Goal: Task Accomplishment & Management: Use online tool/utility

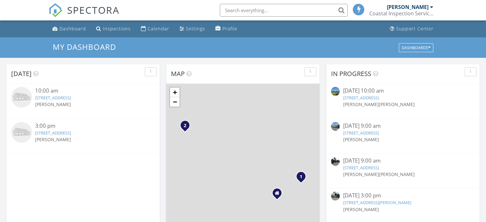
click at [55, 98] on link "24 Vasto St, Rancho Mission Viejo, CA 92694" at bounding box center [53, 98] width 36 height 6
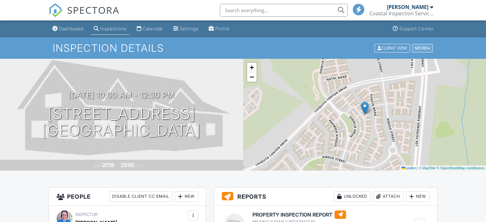
click at [426, 50] on div "More" at bounding box center [422, 48] width 21 height 9
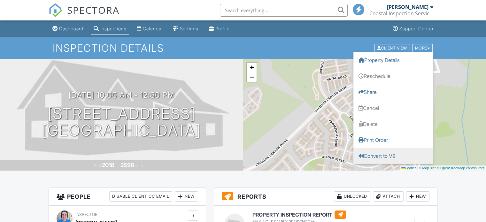
click at [377, 154] on link "Convert to V9" at bounding box center [393, 155] width 80 height 16
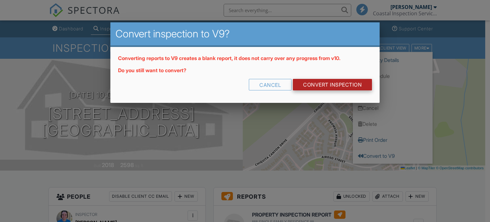
click at [303, 84] on link "CONVERT INSPECTION" at bounding box center [332, 84] width 79 height 11
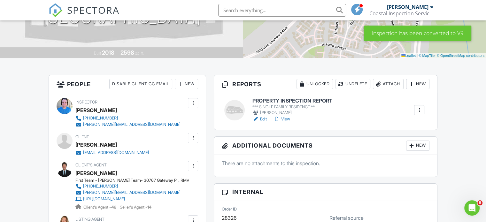
scroll to position [160, 0]
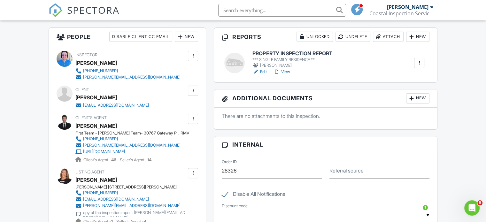
click at [265, 71] on link "Edit" at bounding box center [259, 72] width 14 height 6
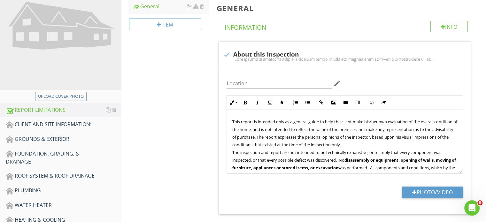
scroll to position [96, 0]
click at [60, 94] on div "Upload cover photo" at bounding box center [61, 96] width 46 height 6
click at [74, 92] on button "Upload cover photo" at bounding box center [60, 96] width 51 height 9
type input "C:\fakepath\VCJF5875.JPG"
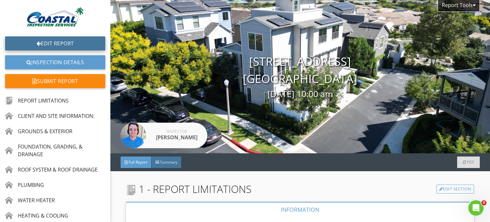
click at [46, 37] on link "Edit Report" at bounding box center [55, 43] width 100 height 14
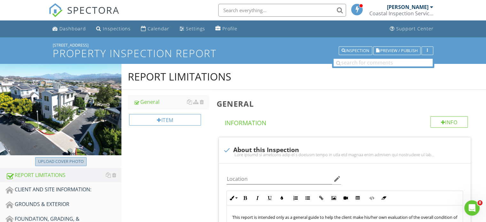
click at [69, 161] on div "Upload cover photo" at bounding box center [61, 161] width 46 height 6
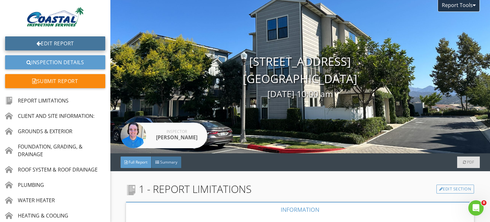
click at [40, 40] on link "Edit Report" at bounding box center [55, 43] width 100 height 14
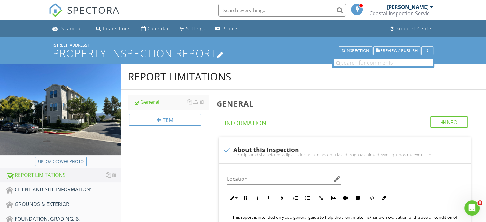
click at [56, 55] on h1 "PROPERTY INSPECTION REPORT" at bounding box center [243, 53] width 380 height 11
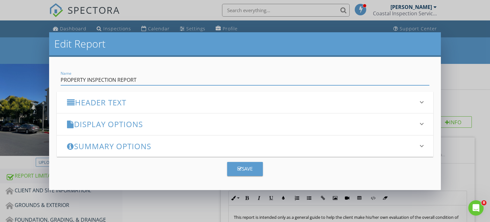
click at [475, 58] on div "Edit Report Name PROPERTY INSPECTION REPORT Header Text keyboard_arrow_down Ful…" at bounding box center [245, 111] width 490 height 222
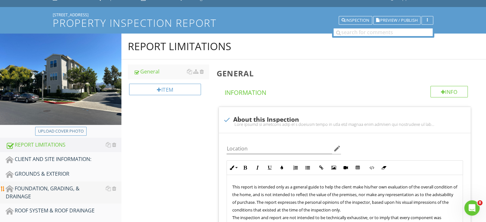
scroll to position [64, 0]
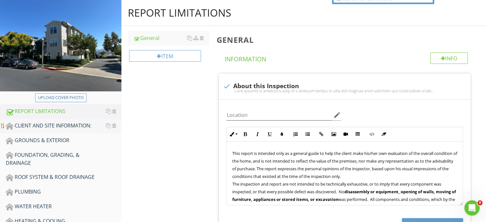
drag, startPoint x: 29, startPoint y: 125, endPoint x: 50, endPoint y: 126, distance: 21.7
click at [28, 125] on div "CLIENT AND SITE INFORMATION:" at bounding box center [64, 126] width 116 height 8
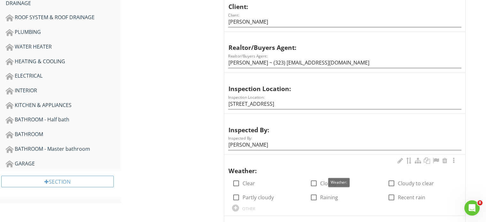
scroll to position [287, 0]
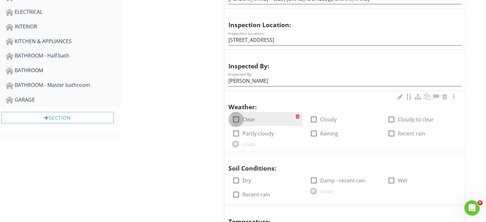
click at [236, 118] on div at bounding box center [235, 119] width 11 height 11
checkbox input "true"
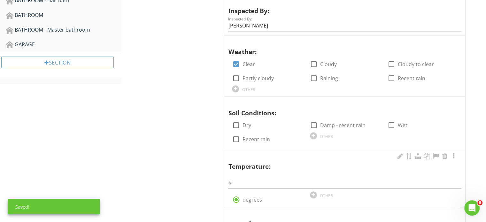
scroll to position [351, 0]
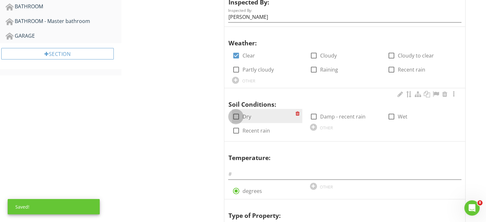
click at [236, 117] on div at bounding box center [235, 116] width 11 height 11
checkbox input "true"
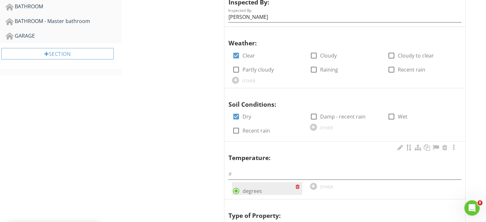
click at [256, 182] on div "radio_button_checked degrees" at bounding box center [267, 188] width 70 height 13
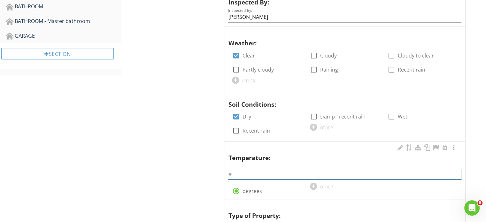
click at [255, 176] on input "text" at bounding box center [344, 174] width 233 height 11
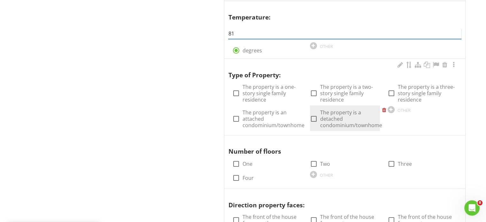
scroll to position [511, 0]
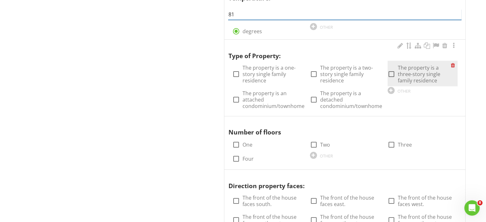
type input "81"
click at [400, 71] on label "The property is a three-story single family residence" at bounding box center [423, 73] width 53 height 19
checkbox input "true"
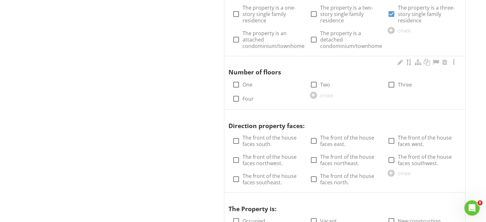
scroll to position [575, 0]
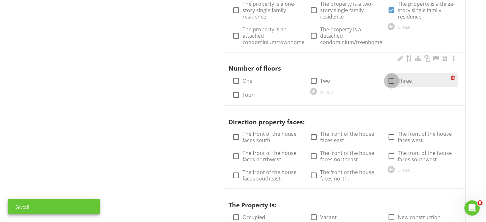
click at [388, 81] on div at bounding box center [391, 80] width 11 height 11
checkbox input "true"
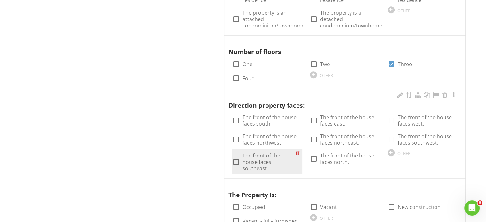
scroll to position [607, 0]
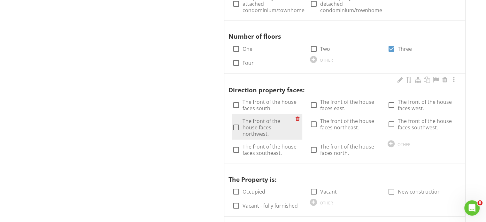
click at [254, 131] on div "check_box_outline_blank The front of the house faces northwest." at bounding box center [267, 127] width 70 height 26
click at [234, 122] on div at bounding box center [235, 127] width 11 height 11
checkbox input "true"
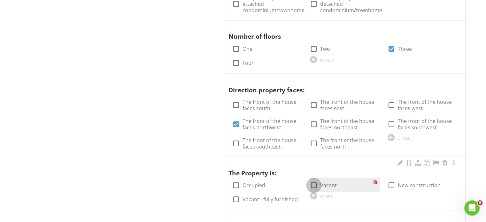
click at [314, 182] on div at bounding box center [313, 185] width 11 height 11
checkbox input "true"
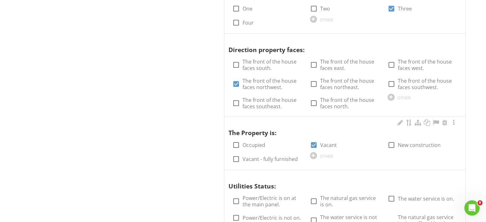
scroll to position [734, 0]
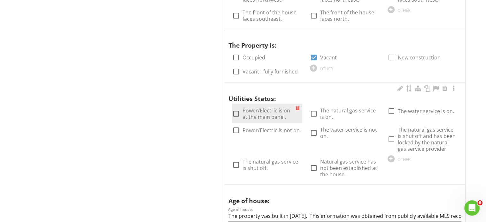
click at [233, 113] on div at bounding box center [235, 113] width 11 height 11
checkbox input "true"
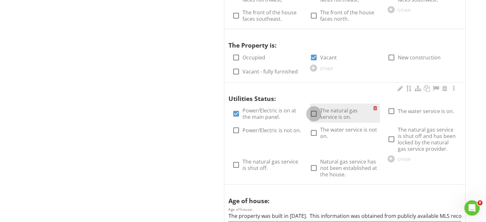
click at [313, 111] on div at bounding box center [313, 113] width 11 height 11
checkbox input "true"
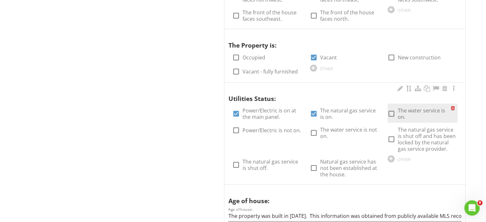
click at [392, 108] on div at bounding box center [391, 113] width 11 height 11
checkbox input "true"
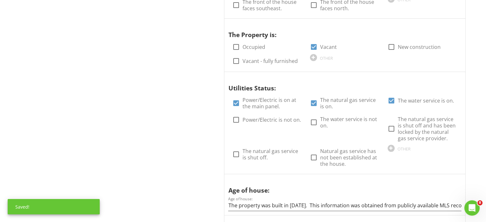
scroll to position [946, 0]
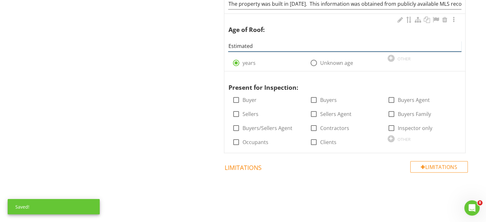
click at [268, 42] on input "Estimated" at bounding box center [344, 46] width 233 height 11
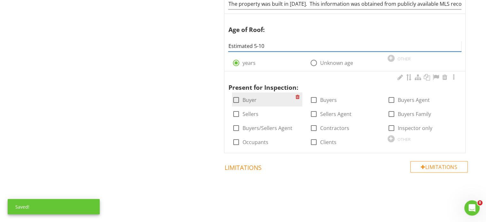
type input "Estimated 5-10"
click at [236, 97] on div at bounding box center [235, 99] width 11 height 11
checkbox input "true"
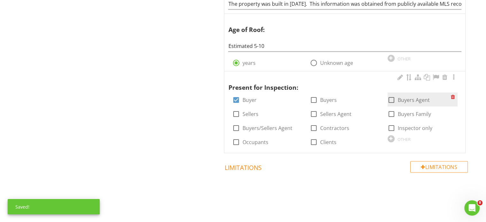
click at [388, 94] on div at bounding box center [391, 99] width 11 height 11
checkbox input "true"
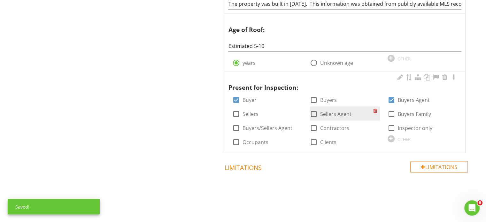
click at [321, 114] on label "Sellers Agent" at bounding box center [335, 114] width 31 height 6
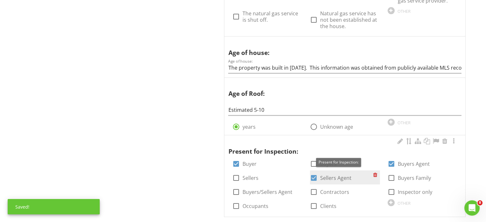
click at [325, 175] on label "Sellers Agent" at bounding box center [335, 178] width 31 height 6
checkbox input "false"
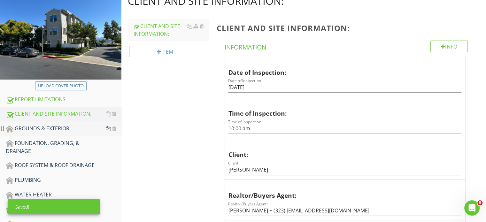
scroll to position [128, 0]
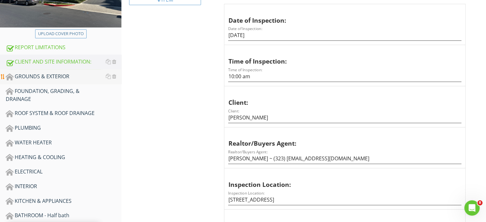
click at [57, 75] on div "GROUNDS & EXTERIOR" at bounding box center [64, 76] width 116 height 8
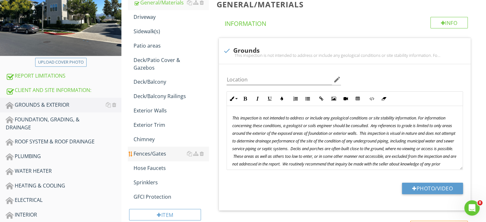
scroll to position [139, 0]
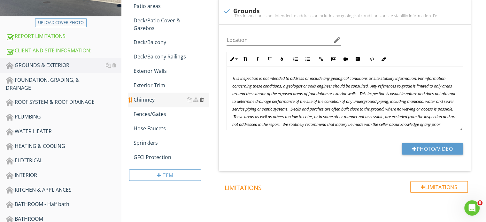
click at [200, 98] on div at bounding box center [201, 99] width 4 height 5
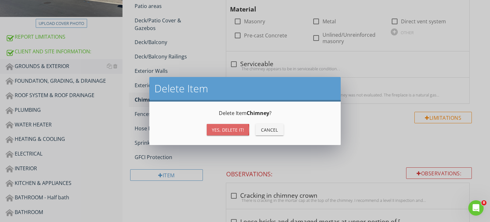
click at [220, 129] on div "Yes, Delete it!" at bounding box center [228, 129] width 32 height 7
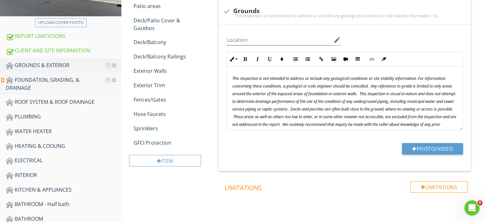
click at [31, 83] on div "FOUNDATION, GRADING, & DRAINAGE" at bounding box center [64, 84] width 116 height 16
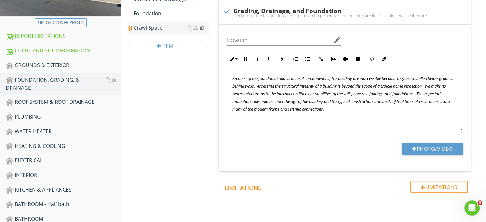
click at [202, 29] on div at bounding box center [201, 27] width 4 height 5
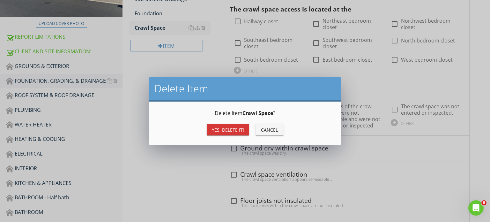
click at [235, 129] on div "Yes, Delete it!" at bounding box center [228, 129] width 32 height 7
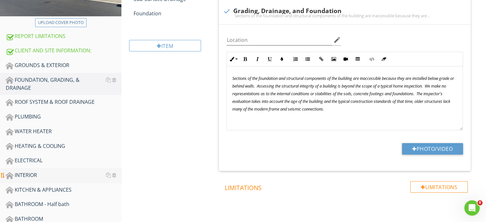
scroll to position [203, 0]
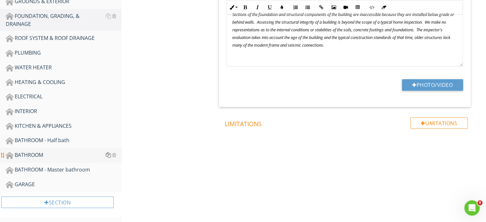
click at [109, 152] on div at bounding box center [108, 154] width 5 height 5
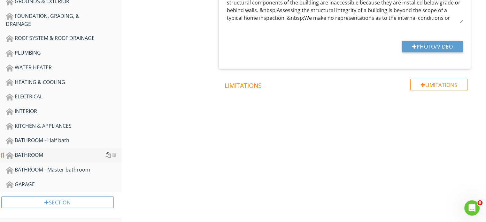
scroll to position [196, 0]
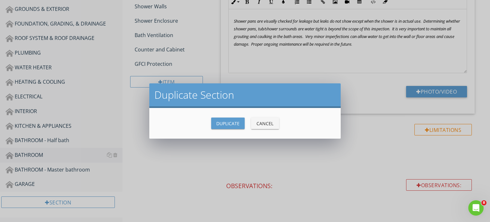
click at [232, 124] on div "Duplicate" at bounding box center [227, 123] width 23 height 7
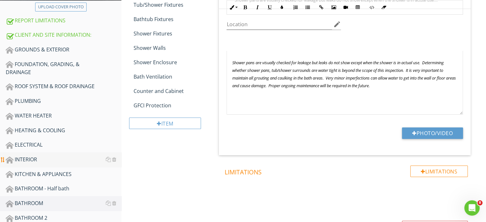
scroll to position [217, 0]
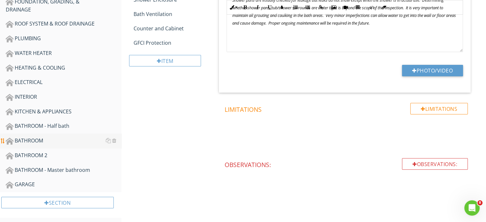
click at [59, 141] on div "BATHROOM" at bounding box center [64, 141] width 116 height 8
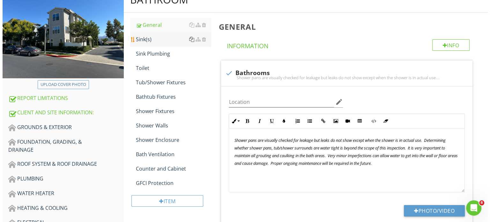
scroll to position [0, 0]
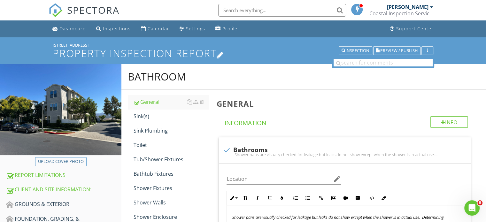
click at [222, 54] on icon at bounding box center [219, 54] width 7 height 9
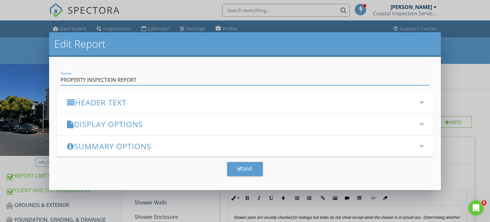
click at [209, 191] on div "Edit Report Name PROPERTY INSPECTION REPORT Header Text keyboard_arrow_down Ful…" at bounding box center [245, 111] width 490 height 222
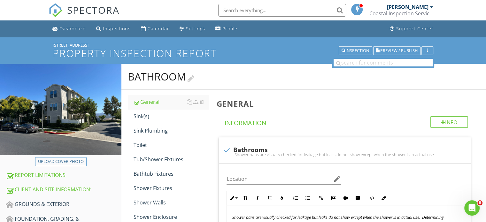
click at [191, 80] on div at bounding box center [190, 77] width 7 height 9
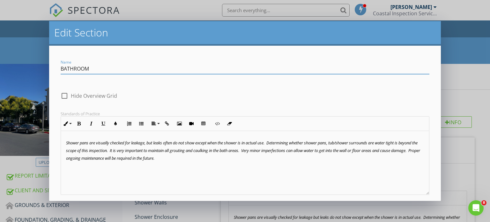
type input "BATHROOM - [GEOGRAPHIC_DATA]"
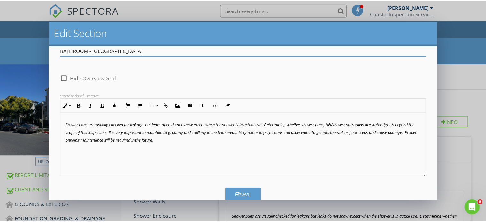
scroll to position [33, 0]
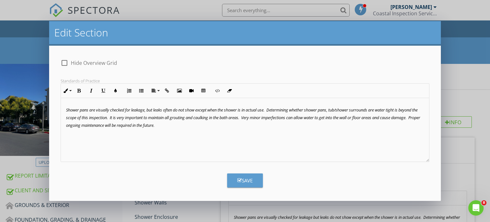
click at [240, 178] on div "Save" at bounding box center [245, 180] width 15 height 7
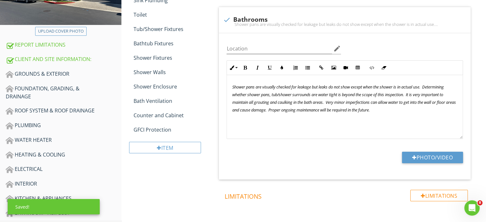
scroll to position [192, 0]
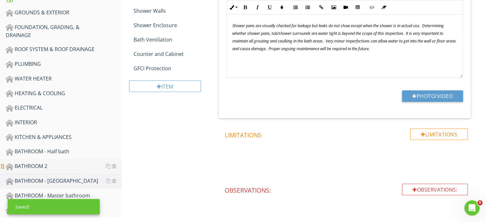
click at [64, 169] on link "BATHROOM 2" at bounding box center [64, 166] width 116 height 15
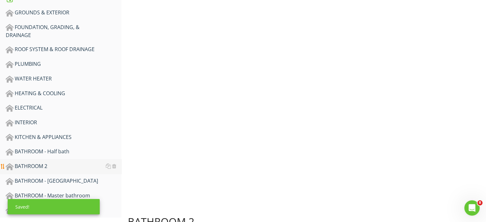
click at [65, 168] on div "BATHROOM 2" at bounding box center [64, 166] width 116 height 8
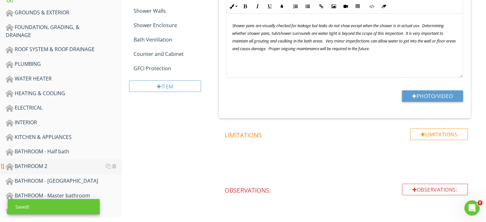
click at [66, 168] on div "BATHROOM 2" at bounding box center [64, 166] width 116 height 8
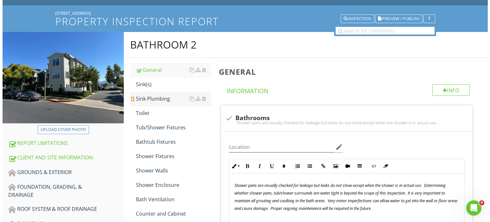
scroll to position [32, 0]
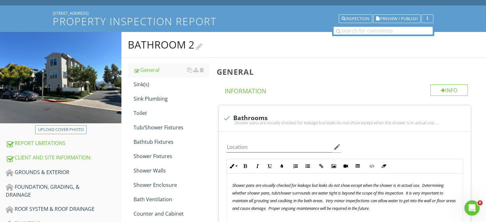
click at [199, 48] on div at bounding box center [199, 46] width 7 height 9
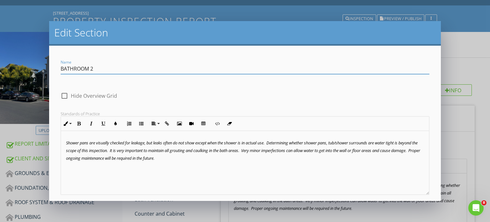
click at [107, 68] on input "BATHROOM 2" at bounding box center [245, 69] width 369 height 11
type input "BATHROOM - [GEOGRAPHIC_DATA]"
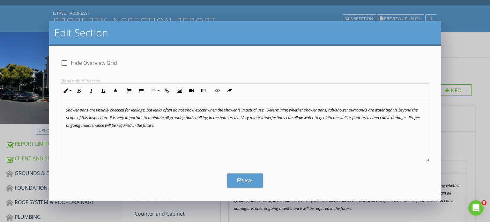
click at [247, 179] on div "Save" at bounding box center [245, 180] width 15 height 7
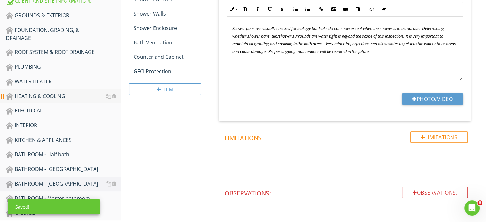
scroll to position [192, 0]
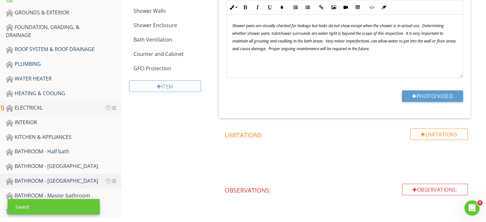
click at [60, 104] on div "ELECTRICAL" at bounding box center [64, 108] width 116 height 8
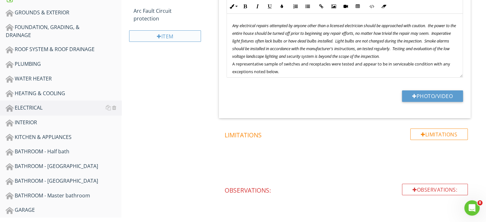
click at [153, 36] on div "Item" at bounding box center [165, 35] width 72 height 11
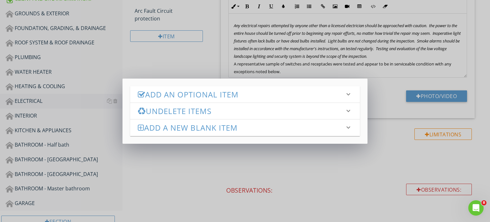
click at [178, 94] on h3 "Add an Optional Item" at bounding box center [241, 94] width 207 height 9
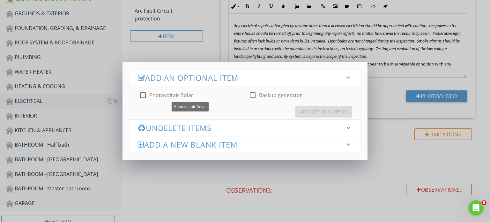
click at [151, 94] on label "Photovoltaic Solar" at bounding box center [171, 95] width 44 height 6
checkbox input "true"
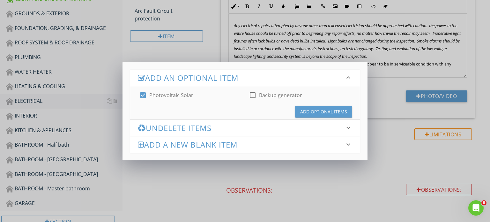
click at [318, 113] on div "Add Optional Items" at bounding box center [323, 111] width 47 height 7
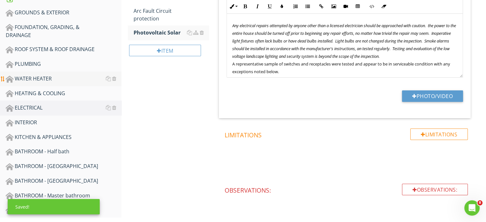
click at [30, 78] on div "WATER HEATER" at bounding box center [64, 79] width 116 height 8
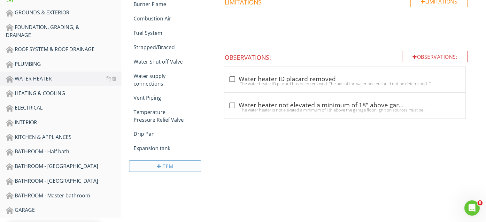
click at [160, 162] on div "Item" at bounding box center [165, 165] width 72 height 11
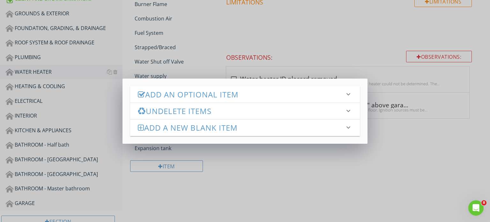
click at [175, 96] on h3 "Add an Optional Item" at bounding box center [241, 94] width 207 height 9
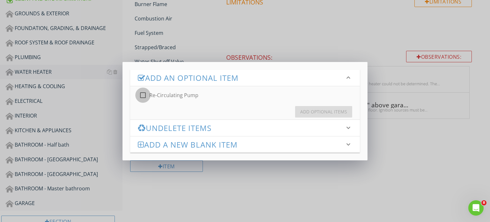
drag, startPoint x: 147, startPoint y: 96, endPoint x: 163, endPoint y: 100, distance: 16.4
click at [149, 96] on div "check_box_outline_blank Re-Circulating Pump" at bounding box center [168, 95] width 59 height 8
click at [140, 94] on div at bounding box center [143, 95] width 11 height 11
checkbox input "true"
click at [309, 112] on div "Add Optional Items" at bounding box center [323, 111] width 47 height 7
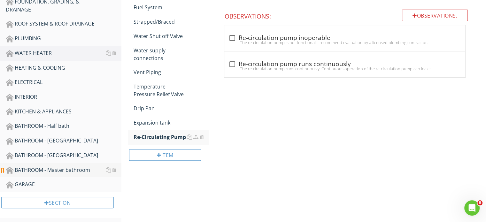
scroll to position [153, 0]
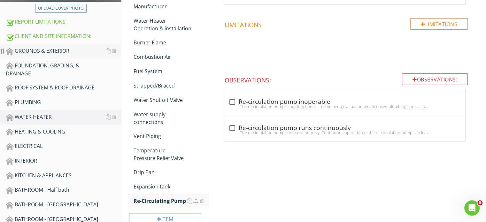
click at [48, 49] on div "GROUNDS & EXTERIOR" at bounding box center [64, 51] width 116 height 8
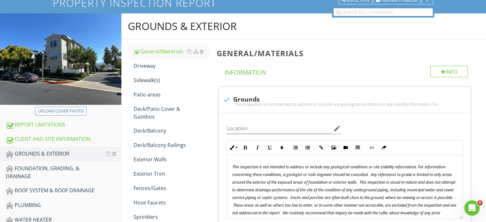
scroll to position [89, 0]
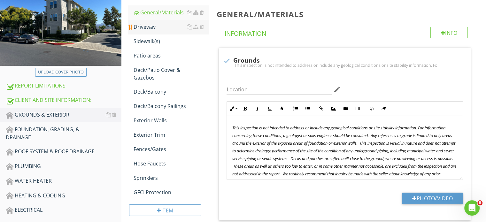
click at [154, 31] on link "Driveway" at bounding box center [170, 27] width 75 height 14
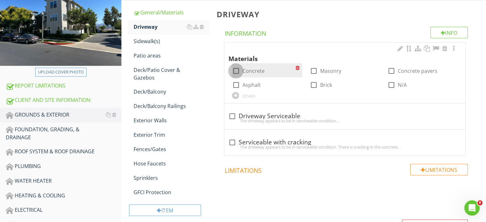
click at [235, 71] on div at bounding box center [235, 70] width 11 height 11
checkbox input "true"
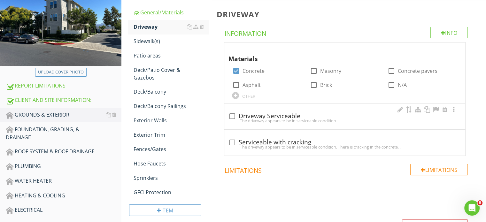
click at [235, 111] on div "check_box_outline_blank Driveway Serviceable" at bounding box center [344, 115] width 233 height 9
checkbox input "true"
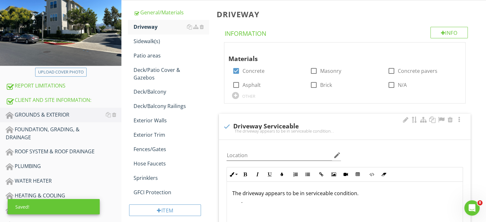
scroll to position [153, 0]
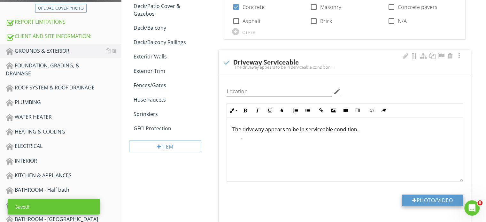
click at [437, 194] on button "Photo/Video" at bounding box center [432, 199] width 61 height 11
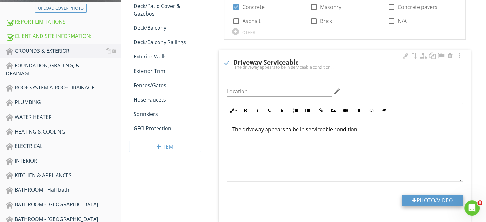
type input "C:\fakepath\IMG_5975.JPG"
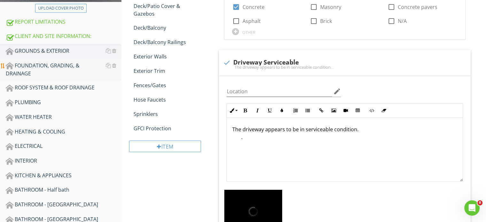
click at [38, 68] on div "FOUNDATION, GRADING, & DRAINAGE" at bounding box center [64, 70] width 116 height 16
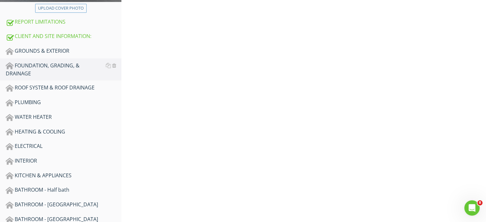
click at [43, 53] on div "GROUNDS & EXTERIOR" at bounding box center [64, 51] width 116 height 8
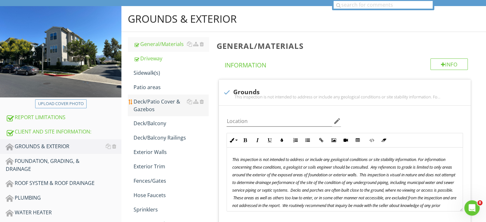
scroll to position [57, 0]
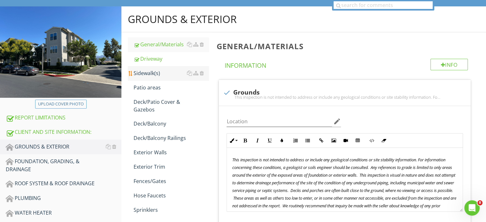
click at [157, 78] on link "Sidewalk(s)" at bounding box center [170, 73] width 75 height 14
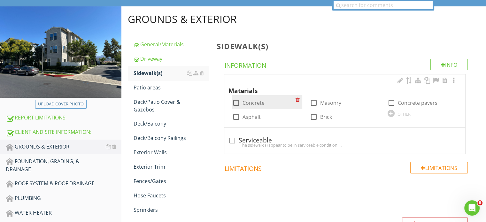
click at [248, 105] on label "Concrete" at bounding box center [253, 103] width 22 height 6
checkbox input "true"
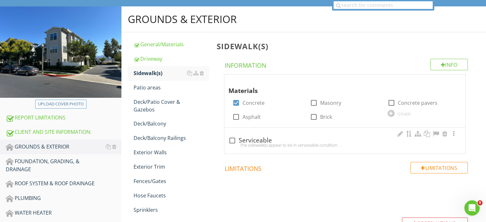
drag, startPoint x: 237, startPoint y: 139, endPoint x: 256, endPoint y: 141, distance: 19.6
click at [237, 139] on div at bounding box center [231, 140] width 11 height 11
checkbox input "true"
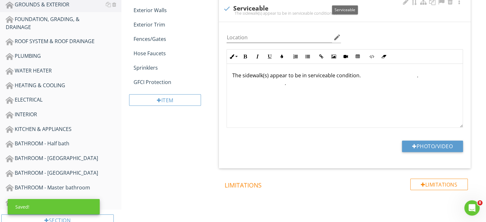
scroll to position [217, 0]
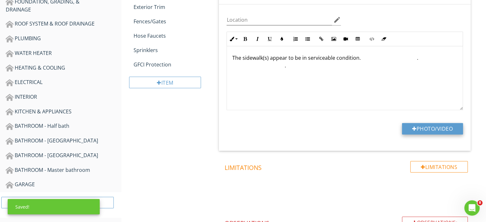
click at [419, 126] on button "Photo/Video" at bounding box center [432, 128] width 61 height 11
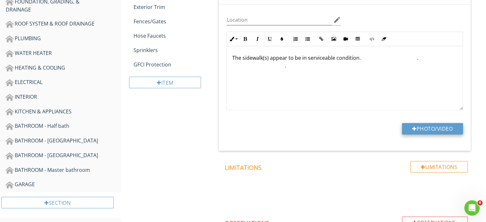
type input "C:\fakepath\IMG_5963.JPG"
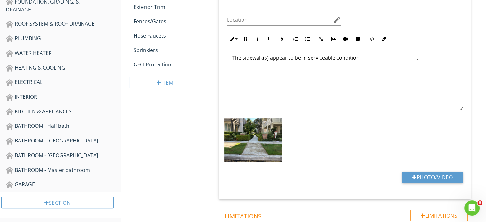
scroll to position [89, 0]
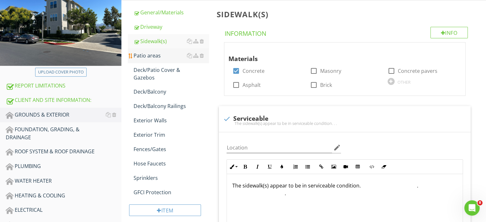
click at [155, 52] on div "Patio areas" at bounding box center [170, 56] width 75 height 8
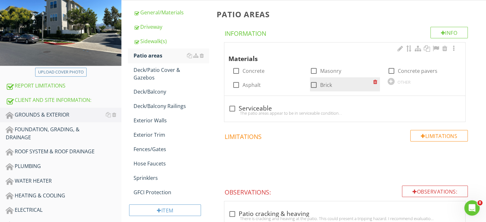
click at [239, 70] on div at bounding box center [235, 70] width 11 height 11
checkbox input "true"
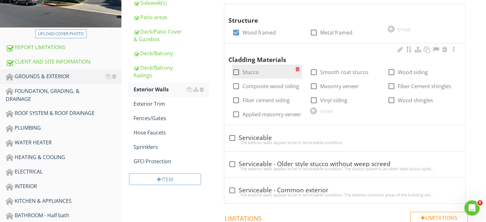
scroll to position [128, 0]
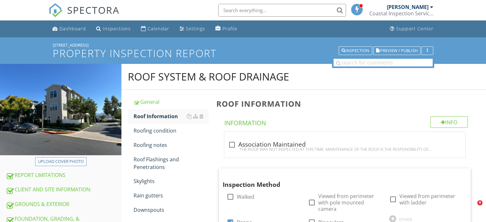
scroll to position [162, 0]
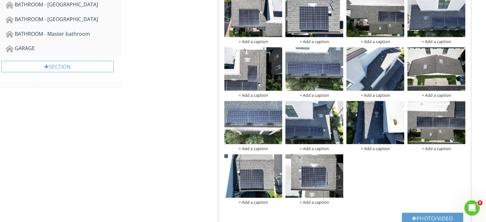
scroll to position [353, 0]
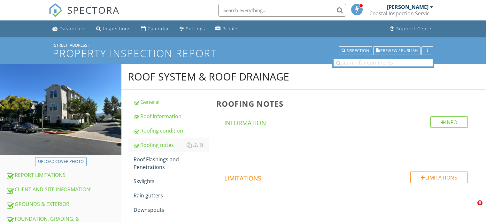
scroll to position [213, 0]
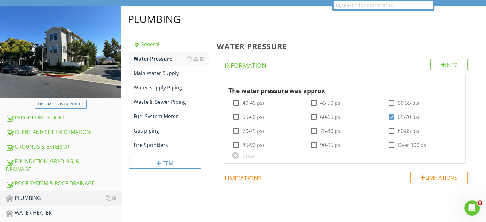
click at [455, 79] on div at bounding box center [453, 80] width 8 height 6
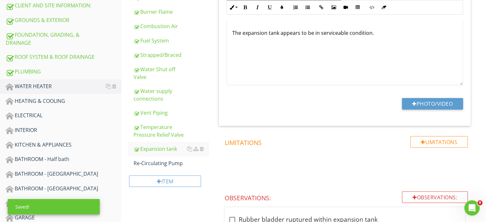
scroll to position [187, 0]
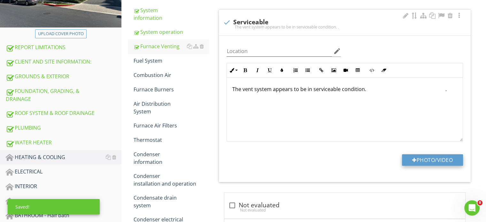
scroll to position [128, 0]
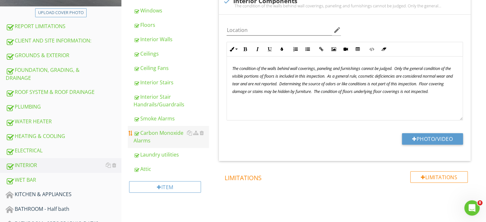
scroll to position [165, 0]
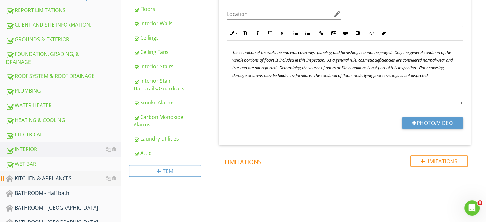
click at [18, 174] on div "KITCHEN & APPLIANCES" at bounding box center [64, 178] width 116 height 8
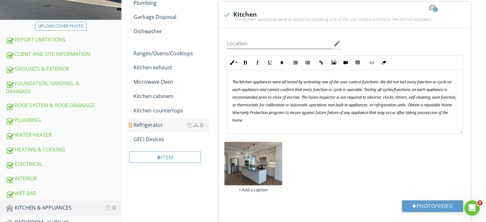
scroll to position [101, 0]
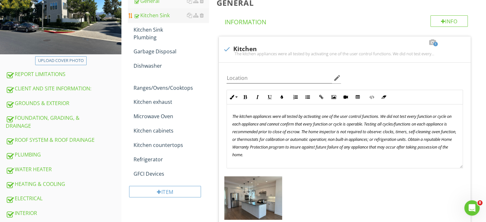
click at [143, 16] on div "Kitchen Sink" at bounding box center [170, 15] width 75 height 8
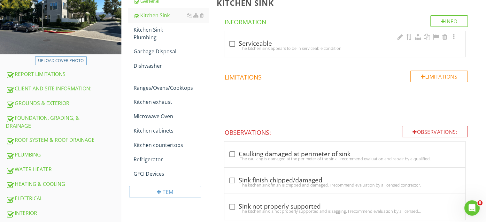
click at [234, 42] on div at bounding box center [231, 43] width 11 height 11
checkbox input "true"
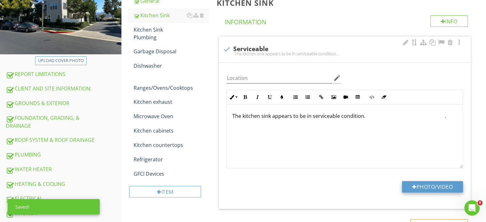
click at [429, 187] on button "Photo/Video" at bounding box center [432, 186] width 61 height 11
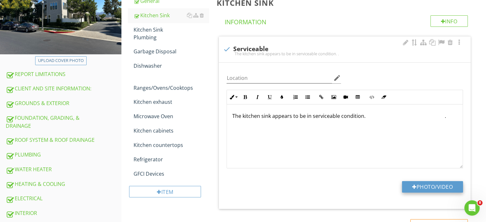
type input "C:\fakepath\IMG_6066.JPG"
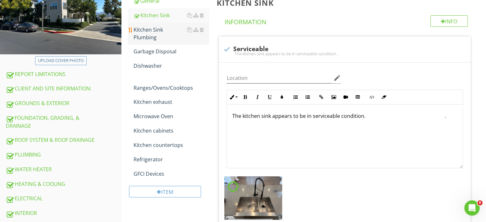
click at [159, 28] on div "Kitchen Sink Plumbing" at bounding box center [170, 33] width 75 height 15
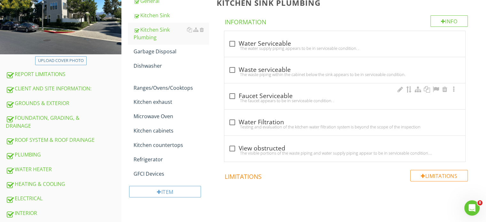
click at [230, 99] on div "The faucet appears to be in serviceable condition. ." at bounding box center [344, 100] width 233 height 5
checkbox input "true"
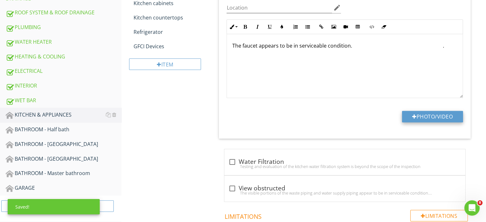
scroll to position [229, 0]
click at [419, 116] on button "Photo/Video" at bounding box center [432, 115] width 61 height 11
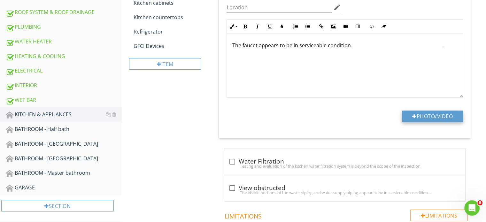
type input "C:\fakepath\IMG_6067.JPG"
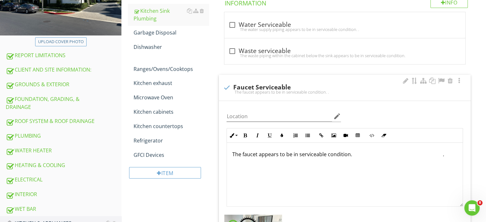
scroll to position [128, 0]
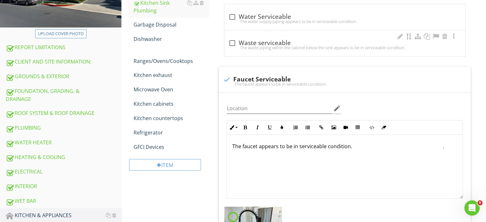
click at [233, 43] on div at bounding box center [231, 43] width 11 height 11
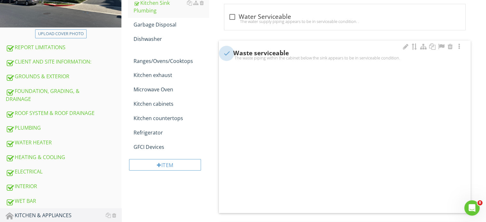
checkbox input "true"
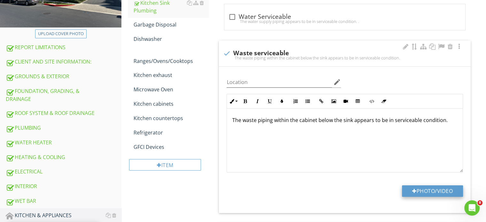
click at [412, 189] on div at bounding box center [414, 190] width 4 height 5
type input "C:\fakepath\IMG_6072.JPG"
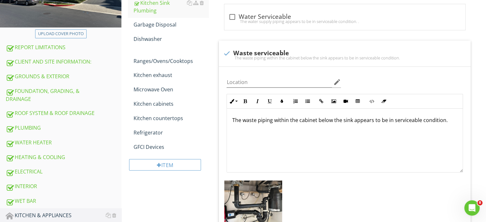
scroll to position [32, 0]
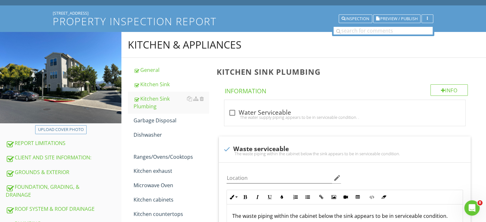
click at [232, 12] on div "[STREET_ADDRESS]" at bounding box center [243, 13] width 380 height 5
click at [232, 109] on div at bounding box center [231, 112] width 11 height 11
checkbox input "true"
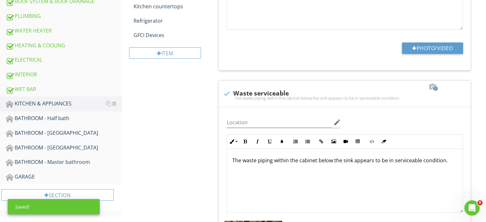
scroll to position [160, 0]
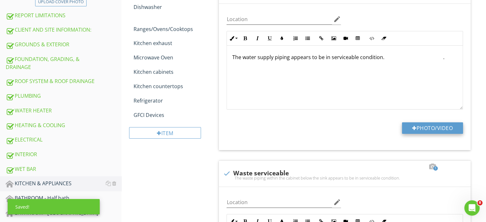
click at [428, 126] on button "Photo/Video" at bounding box center [432, 127] width 61 height 11
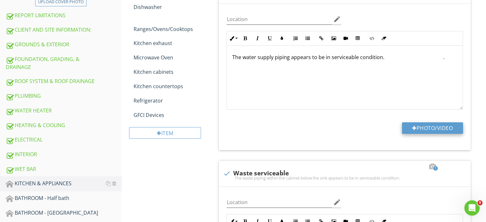
type input "C:\fakepath\IMG_6076.JPG"
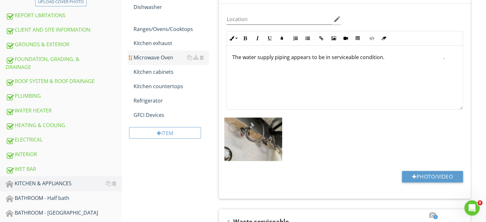
scroll to position [96, 0]
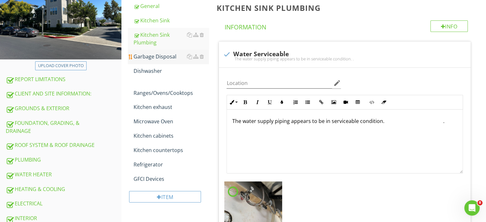
click at [155, 54] on div "Garbage Disposal" at bounding box center [170, 57] width 75 height 8
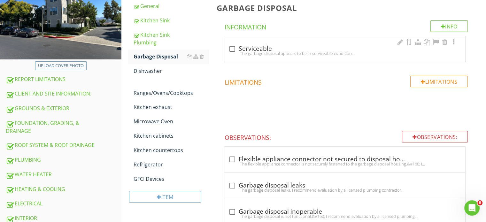
drag, startPoint x: 235, startPoint y: 45, endPoint x: 255, endPoint y: 52, distance: 21.4
click at [234, 45] on div at bounding box center [231, 48] width 11 height 11
checkbox input "true"
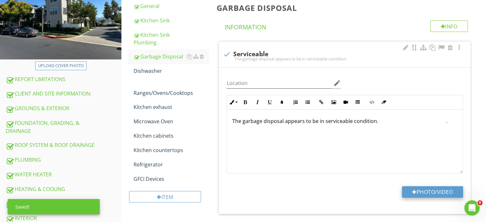
click at [416, 189] on button "Photo/Video" at bounding box center [432, 191] width 61 height 11
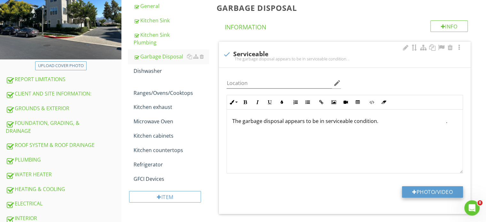
type input "C:\fakepath\IMG_6073.JPG"
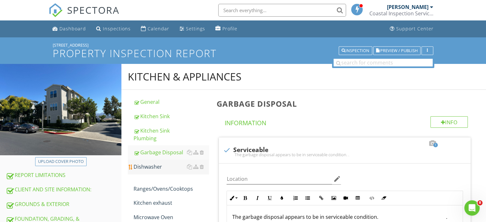
click at [154, 167] on div "Dishwasher" at bounding box center [170, 167] width 75 height 8
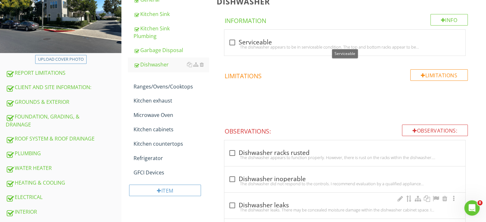
scroll to position [160, 0]
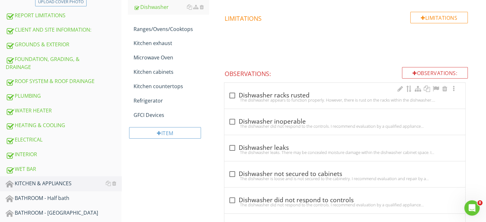
click at [228, 97] on div "check_box_outline_blank Dishwasher racks rusted The dishwasher appears to funct…" at bounding box center [344, 97] width 233 height 14
checkbox input "true"
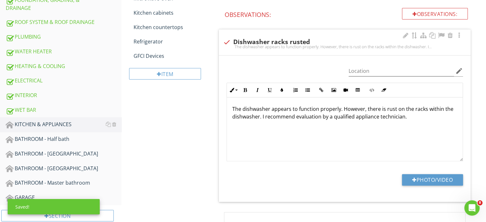
scroll to position [255, 0]
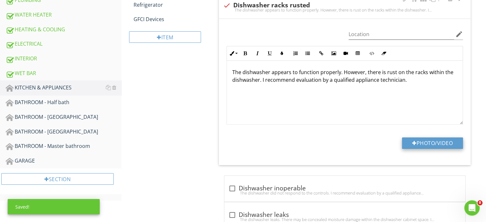
click at [432, 148] on div "Photo/Video" at bounding box center [345, 145] width 244 height 16
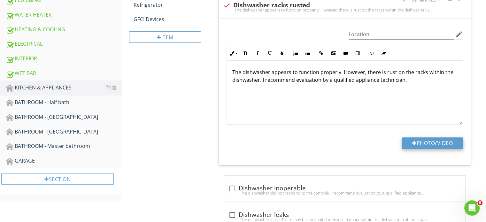
click at [430, 145] on button "Photo/Video" at bounding box center [432, 142] width 61 height 11
type input "C:\fakepath\IMG_6068.JPG"
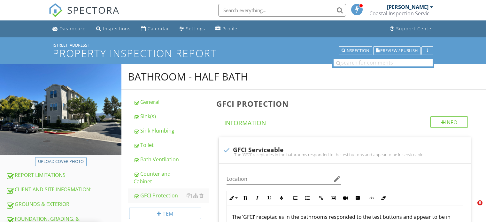
scroll to position [263, 0]
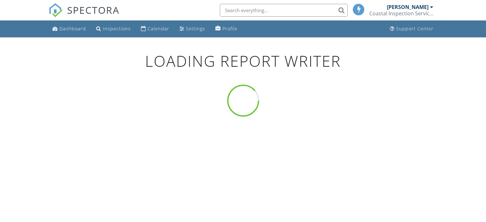
scroll to position [37, 0]
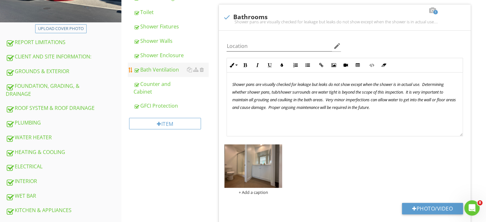
scroll to position [101, 0]
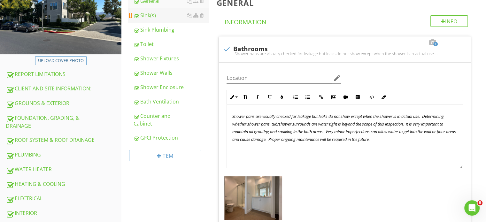
click at [153, 11] on div "Sink(s)" at bounding box center [170, 15] width 75 height 8
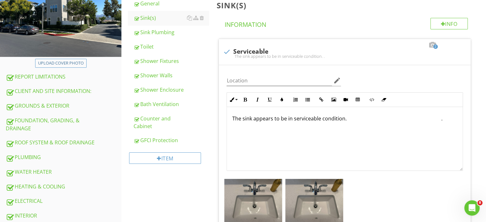
scroll to position [133, 0]
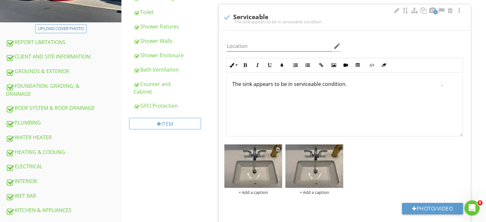
click at [276, 148] on div at bounding box center [278, 149] width 4 height 5
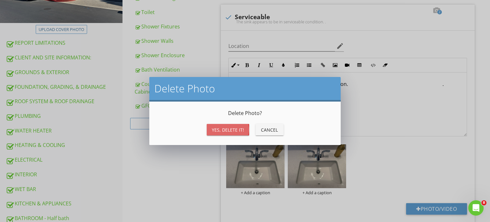
click at [217, 130] on div "Yes, Delete it!" at bounding box center [228, 129] width 32 height 7
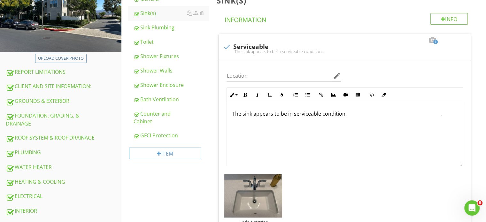
scroll to position [69, 0]
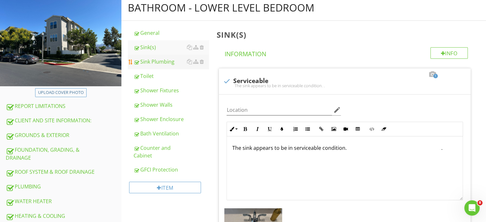
click at [158, 64] on div "Sink Plumbing" at bounding box center [170, 62] width 75 height 8
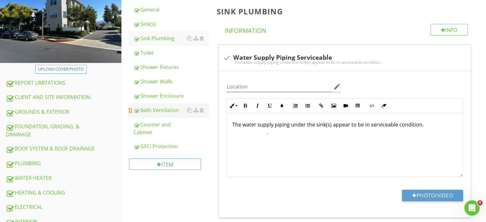
scroll to position [37, 0]
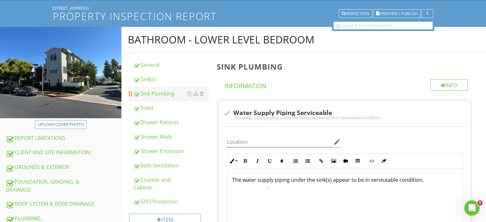
click at [168, 100] on link "Sink Plumbing" at bounding box center [170, 94] width 75 height 14
click at [164, 104] on div "Toilet" at bounding box center [170, 108] width 75 height 8
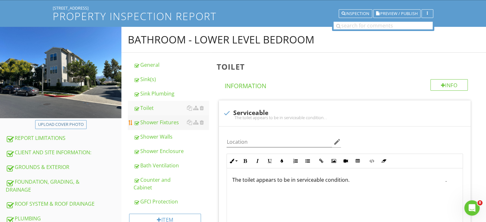
click at [170, 122] on div "Shower Fixtures" at bounding box center [170, 122] width 75 height 8
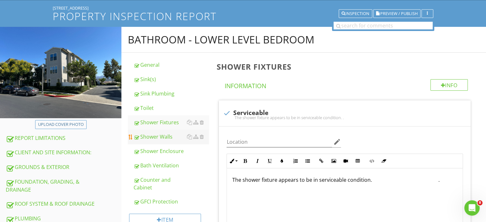
click at [142, 140] on div "Shower Walls" at bounding box center [170, 137] width 75 height 8
click at [142, 149] on div "Shower Enclosure" at bounding box center [170, 151] width 75 height 8
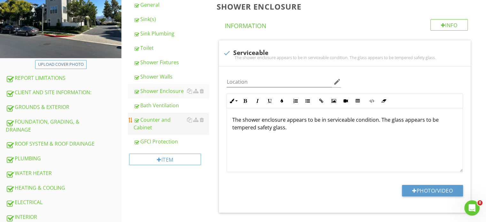
scroll to position [101, 0]
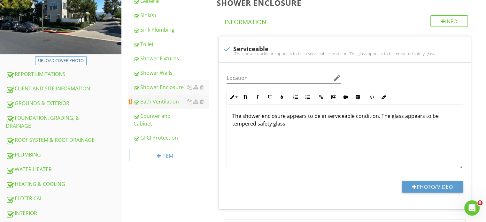
click at [154, 103] on div "Bath Ventilation" at bounding box center [170, 102] width 75 height 8
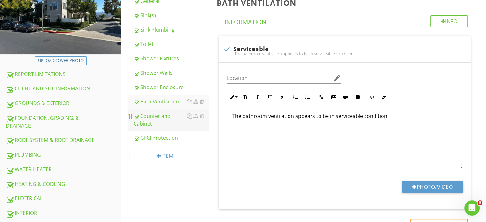
click at [158, 116] on div "Counter and Cabinet" at bounding box center [170, 119] width 75 height 15
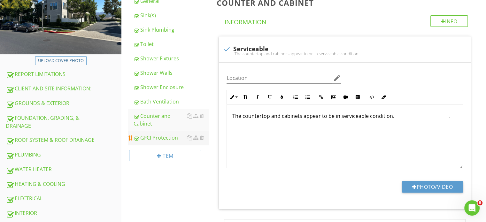
click at [158, 136] on div "GFCI Protection" at bounding box center [170, 138] width 75 height 8
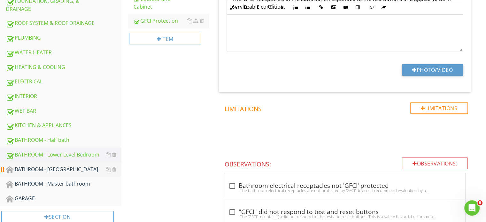
scroll to position [229, 0]
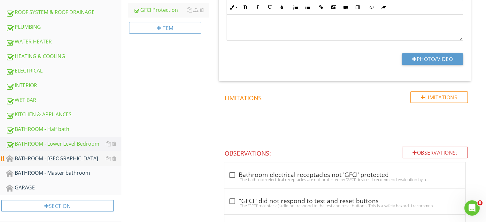
click at [70, 155] on div "BATHROOM - [GEOGRAPHIC_DATA]" at bounding box center [64, 159] width 116 height 8
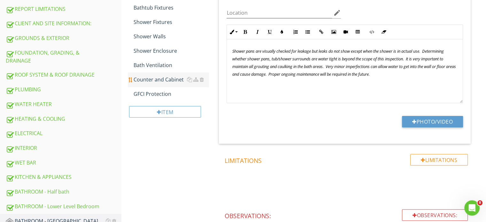
scroll to position [133, 0]
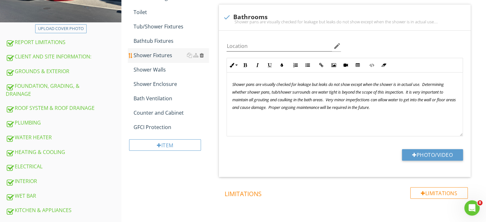
click at [202, 55] on div at bounding box center [201, 55] width 4 height 5
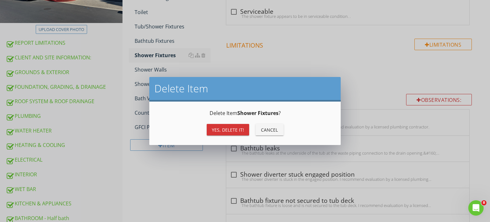
click at [216, 130] on div "Yes, Delete it!" at bounding box center [228, 129] width 32 height 7
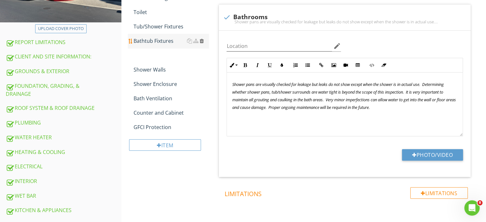
click at [203, 41] on div at bounding box center [201, 40] width 4 height 5
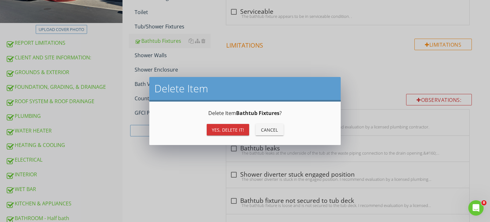
click at [218, 127] on div "Yes, Delete it!" at bounding box center [228, 129] width 32 height 7
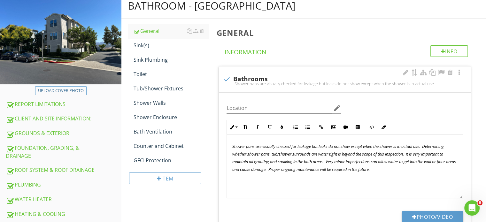
scroll to position [133, 0]
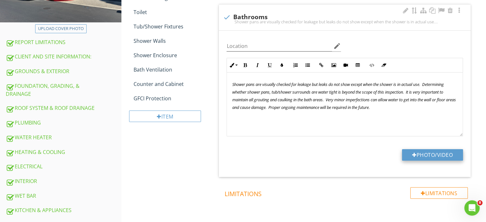
click at [440, 155] on button "Photo/Video" at bounding box center [432, 154] width 61 height 11
type input "C:\fakepath\IMG_6137.JPG"
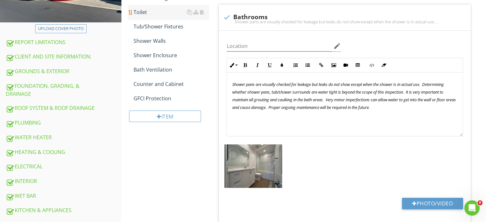
scroll to position [101, 0]
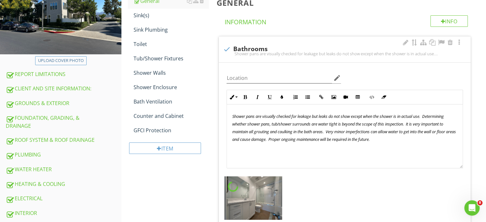
drag, startPoint x: 151, startPoint y: 14, endPoint x: 417, endPoint y: 73, distance: 272.0
click at [151, 14] on div "Sink(s)" at bounding box center [170, 15] width 75 height 8
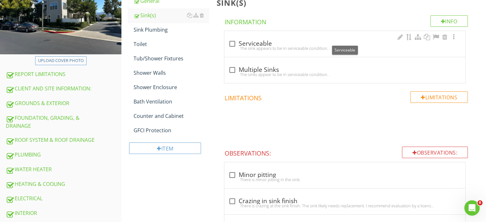
click at [240, 41] on div "check_box_outline_blank Serviceable" at bounding box center [344, 44] width 233 height 8
checkbox input "true"
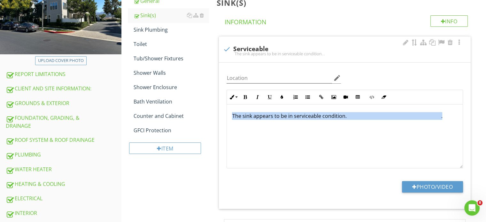
click at [419, 184] on button "Photo/Video" at bounding box center [432, 186] width 61 height 11
type input "C:\fakepath\IMG_6138.JPG"
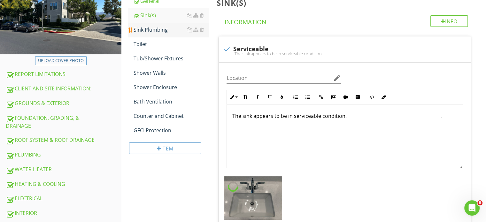
click at [146, 32] on div "Sink Plumbing" at bounding box center [170, 30] width 75 height 8
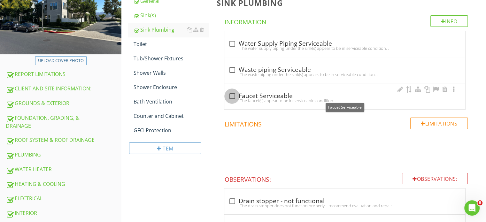
click at [230, 95] on div at bounding box center [231, 96] width 11 height 11
checkbox input "true"
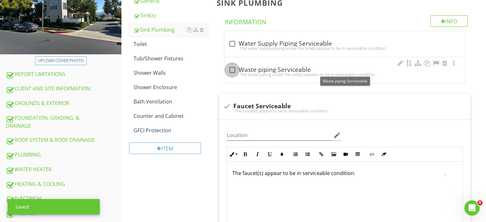
click at [231, 66] on div at bounding box center [231, 69] width 11 height 11
checkbox input "true"
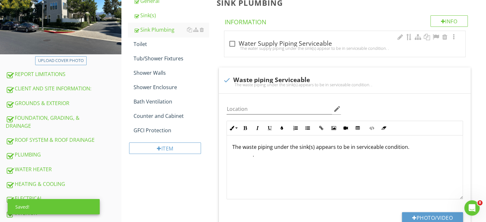
click at [234, 41] on div at bounding box center [231, 43] width 11 height 11
checkbox input "true"
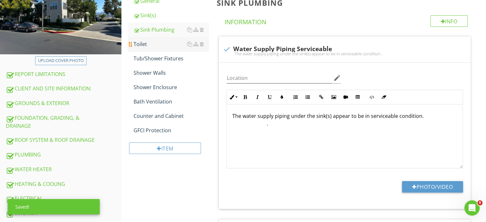
click at [151, 58] on div "Tub/Shower Fixtures" at bounding box center [170, 59] width 75 height 8
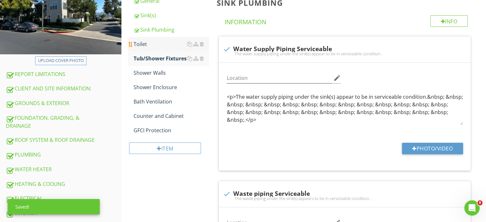
click at [154, 47] on div "Toilet" at bounding box center [170, 44] width 75 height 8
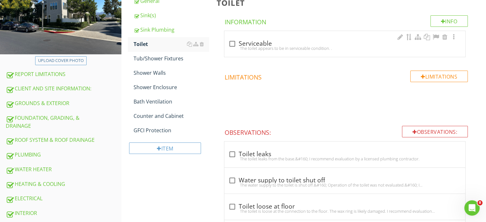
click at [232, 46] on div "The toilet appears to be in serviceable condition. ." at bounding box center [344, 48] width 233 height 5
checkbox input "true"
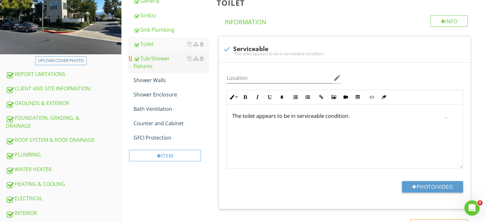
click at [153, 57] on div "Tub/Shower Fixtures" at bounding box center [170, 62] width 75 height 15
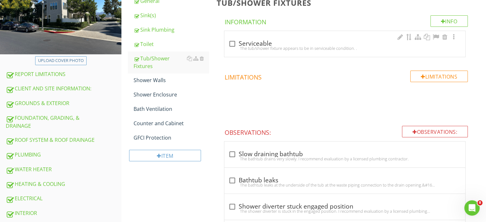
click at [235, 47] on div "The tub/shower fixture appears to be in serviceable condition. ." at bounding box center [344, 48] width 233 height 5
checkbox input "true"
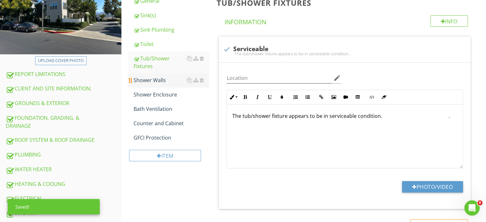
click at [148, 81] on div "Shower Walls" at bounding box center [170, 80] width 75 height 8
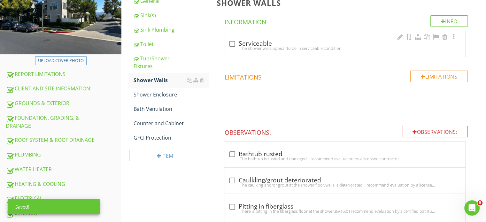
click at [234, 46] on div "The shower walls appear to be in serviceable condition. ." at bounding box center [344, 48] width 233 height 5
checkbox input "true"
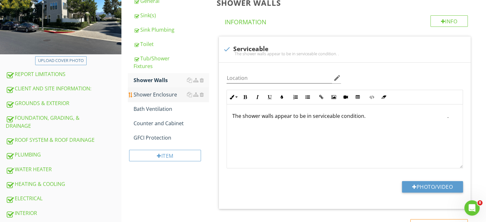
click at [151, 93] on div "Shower Enclosure" at bounding box center [170, 95] width 75 height 8
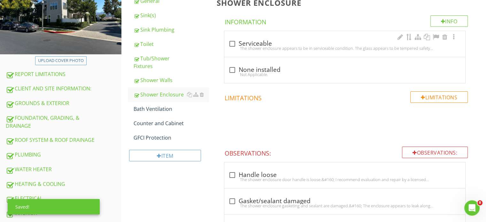
click at [232, 42] on div at bounding box center [231, 43] width 11 height 11
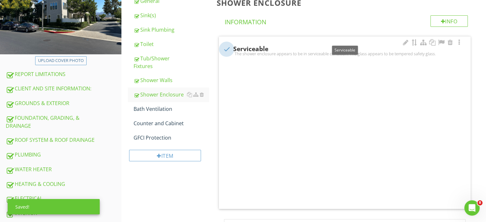
checkbox input "true"
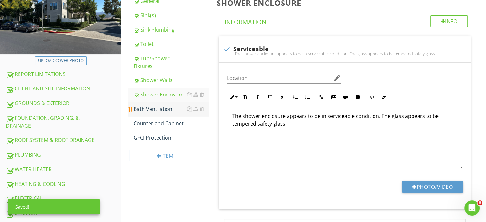
click at [130, 112] on li "Bath Ventilation" at bounding box center [168, 109] width 81 height 14
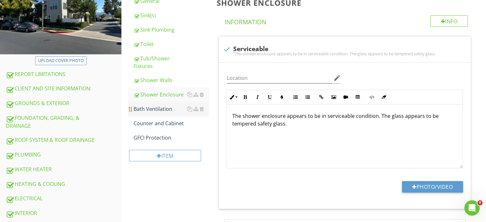
click at [148, 106] on div "Bath Ventilation" at bounding box center [170, 109] width 75 height 8
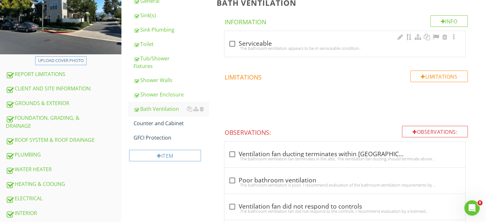
click at [237, 42] on div at bounding box center [231, 43] width 11 height 11
checkbox input "true"
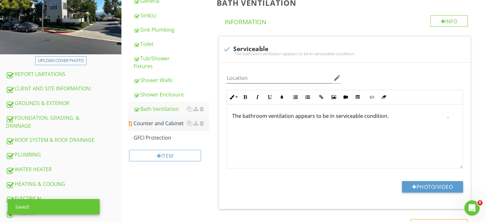
click at [148, 125] on div "Counter and Cabinet" at bounding box center [170, 123] width 75 height 8
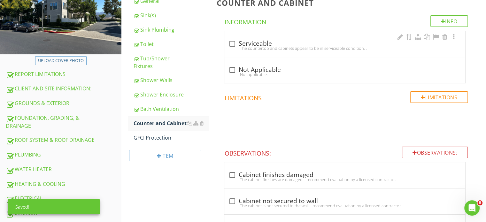
click at [226, 46] on div "check_box_outline_blank Serviceable The countertop and cabinets appear to be in…" at bounding box center [344, 44] width 241 height 26
checkbox input "true"
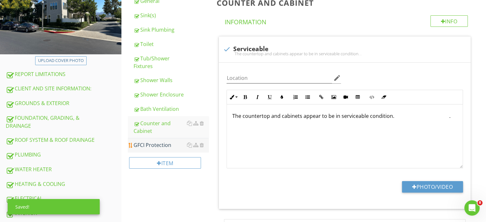
click at [144, 140] on link "GFCI Protection" at bounding box center [170, 145] width 75 height 14
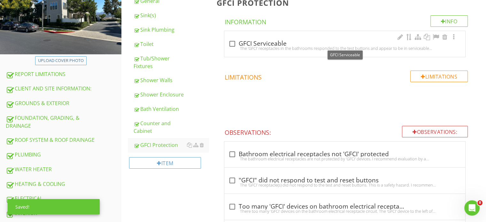
drag, startPoint x: 234, startPoint y: 41, endPoint x: 234, endPoint y: 45, distance: 4.2
click at [234, 42] on div at bounding box center [231, 43] width 11 height 11
checkbox input "true"
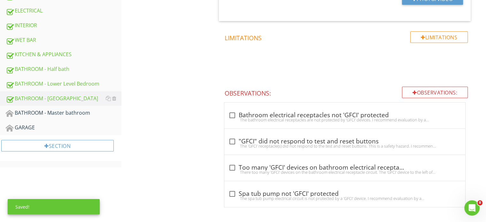
scroll to position [289, 0]
click at [51, 111] on div "BATHROOM - Master bathroom" at bounding box center [64, 113] width 116 height 8
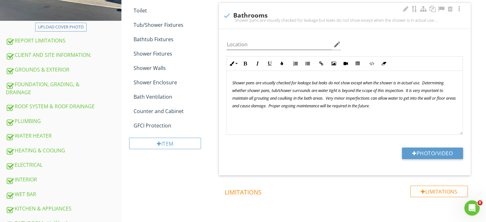
scroll to position [136, 0]
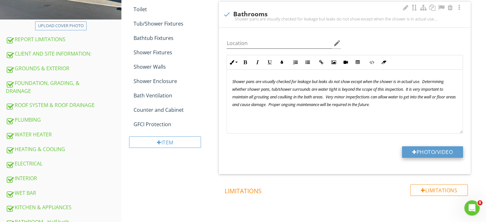
click at [429, 155] on button "Photo/Video" at bounding box center [432, 151] width 61 height 11
type input "C:\fakepath\IMG_6145.JPG"
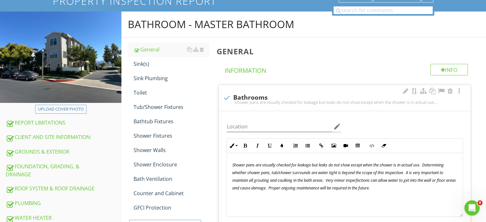
scroll to position [8, 0]
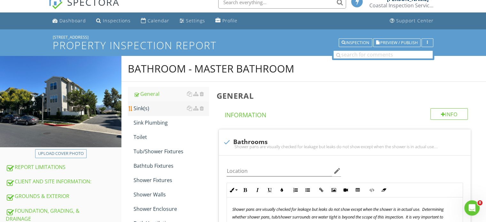
click at [160, 109] on div "Sink(s)" at bounding box center [170, 108] width 75 height 8
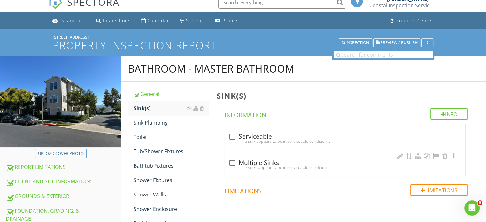
click at [231, 165] on div "The sinks appear to be in serviceable condition. ." at bounding box center [344, 167] width 233 height 5
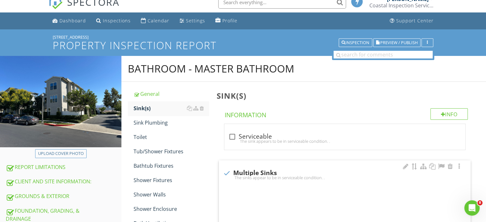
checkbox input "true"
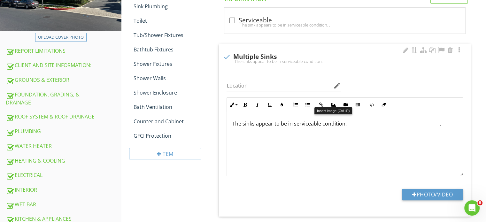
scroll to position [136, 0]
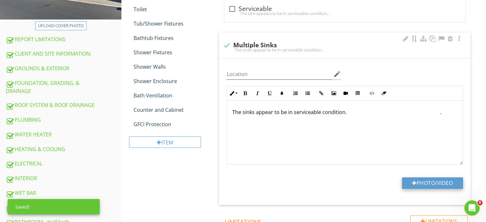
click at [418, 184] on button "Photo/Video" at bounding box center [432, 182] width 61 height 11
